Goal: Obtain resource: Obtain resource

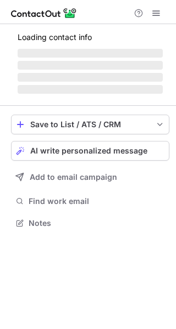
scroll to position [222, 176]
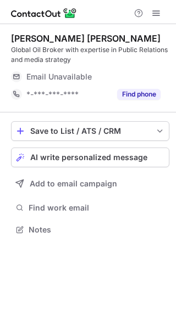
scroll to position [222, 176]
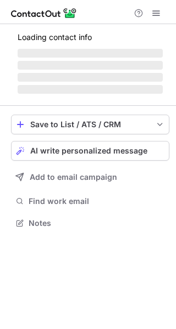
scroll to position [229, 176]
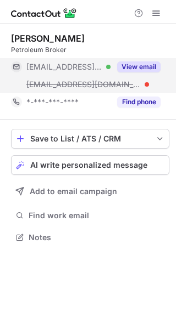
click at [132, 66] on button "View email" at bounding box center [138, 66] width 43 height 11
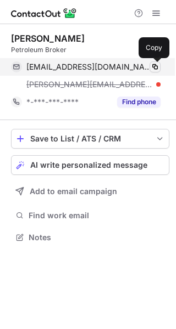
click at [155, 66] on span at bounding box center [154, 67] width 9 height 9
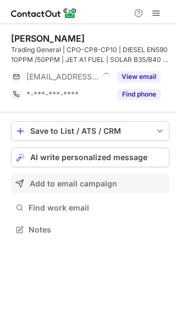
scroll to position [222, 176]
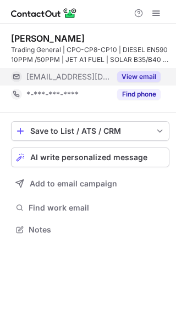
click at [139, 77] on button "View email" at bounding box center [138, 76] width 43 height 11
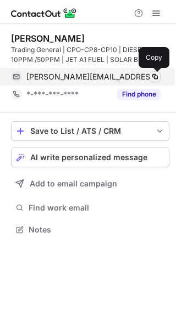
click at [156, 76] on span at bounding box center [154, 76] width 9 height 9
